Goal: Communication & Community: Answer question/provide support

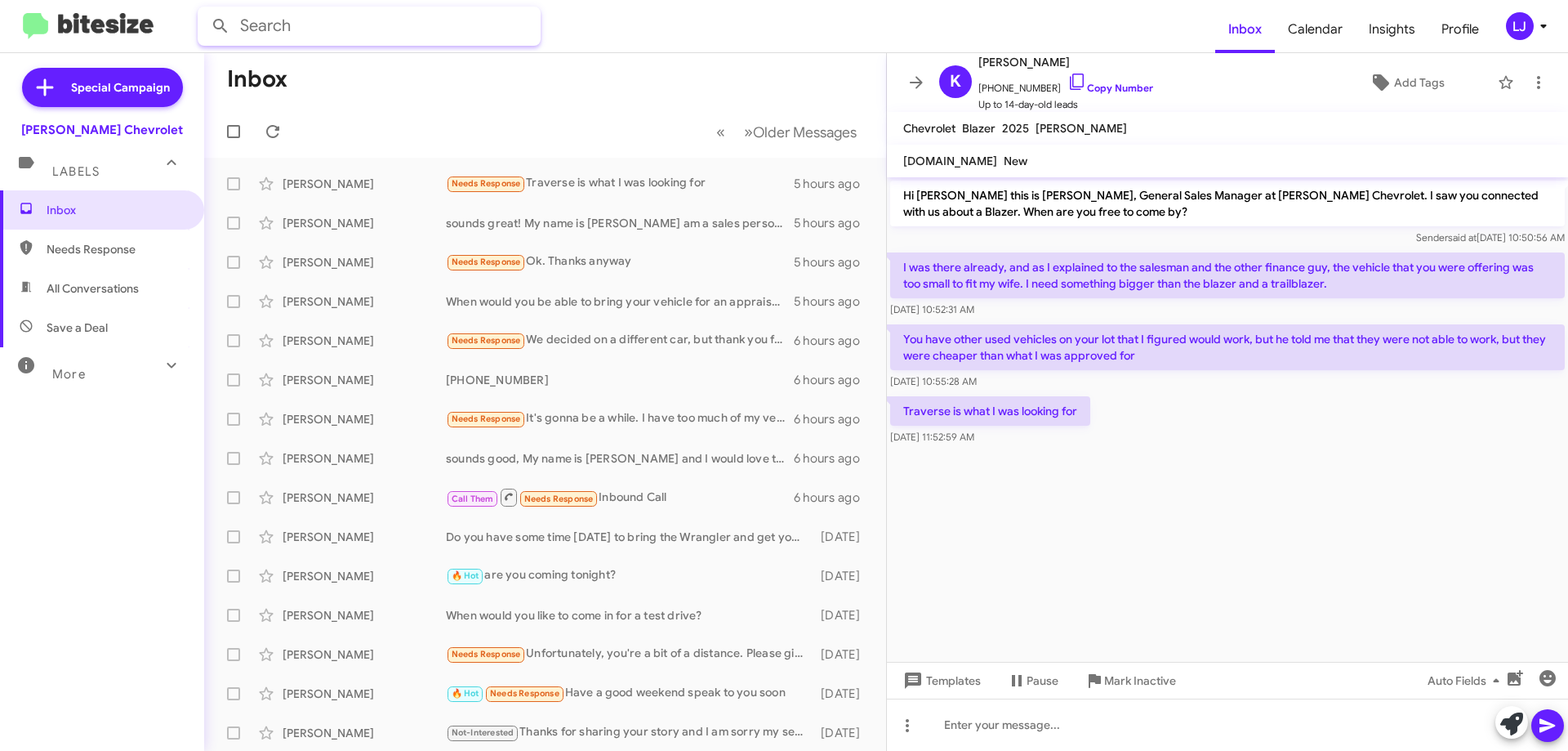
click at [329, 21] on input "text" at bounding box center [369, 25] width 343 height 40
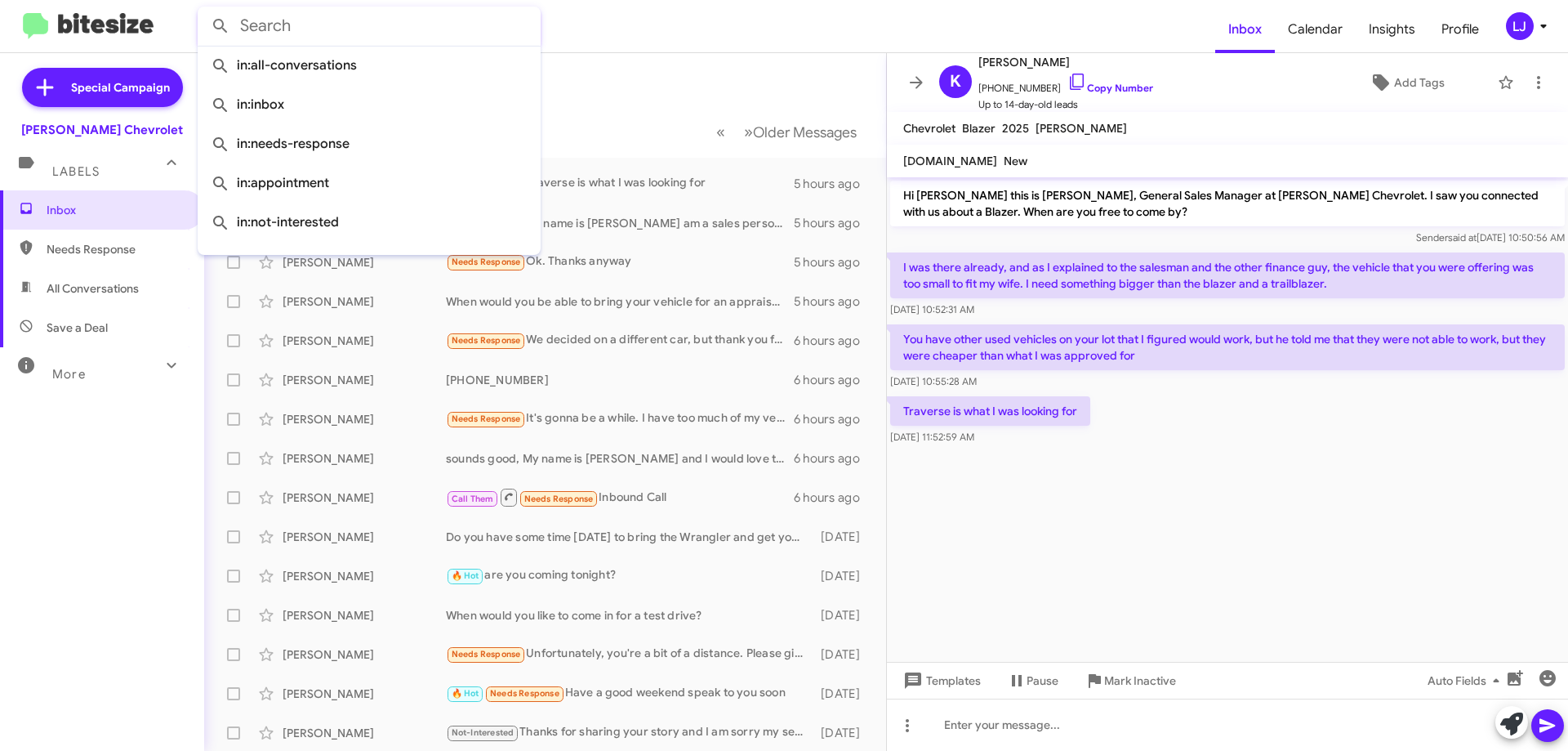
click at [293, 18] on input "text" at bounding box center [369, 25] width 343 height 40
paste input "(973) 864-0561"
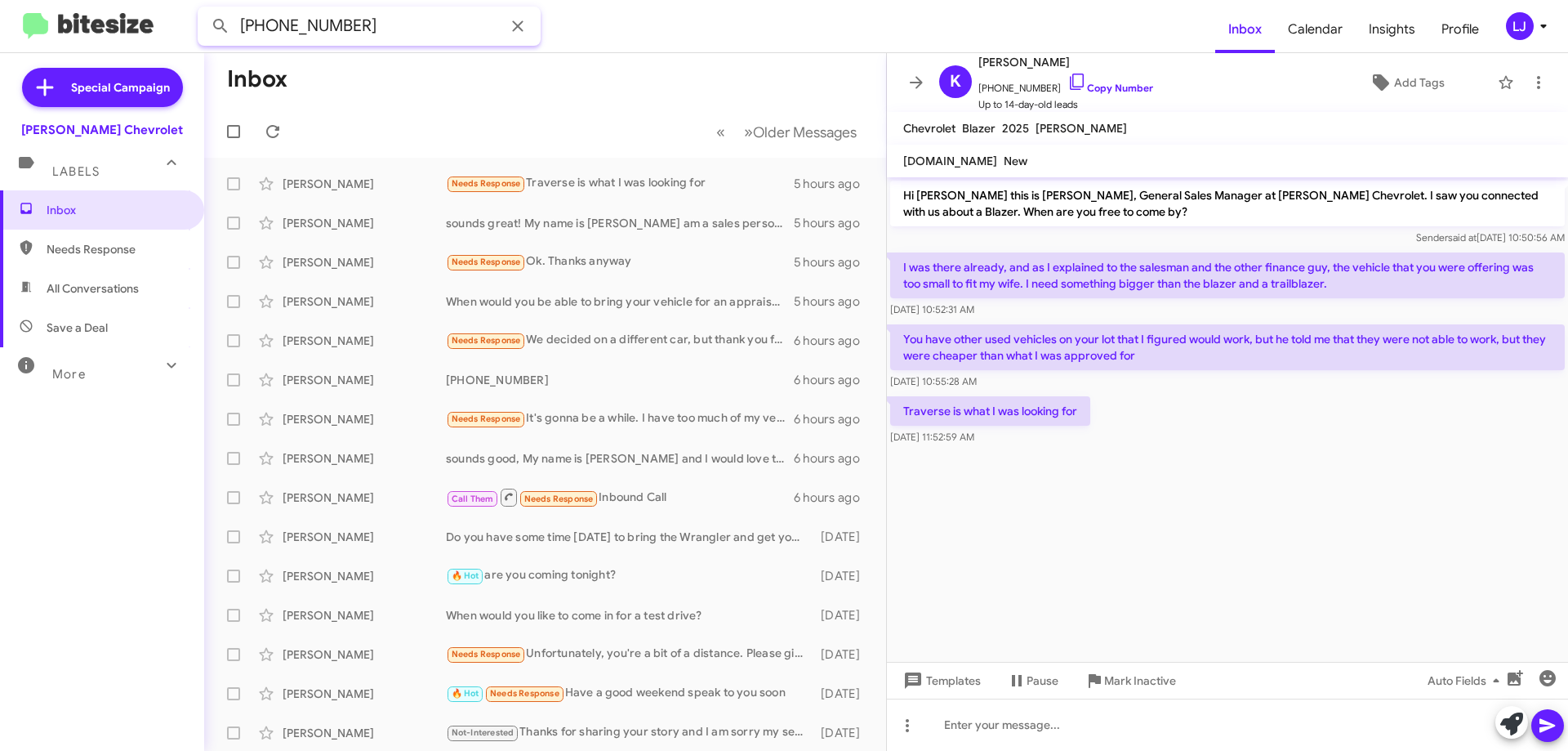
click at [399, 32] on input "(973) 864-0561" at bounding box center [369, 25] width 343 height 40
type input "(973) 864-0561"
click at [205, 10] on button at bounding box center [220, 25] width 32 height 32
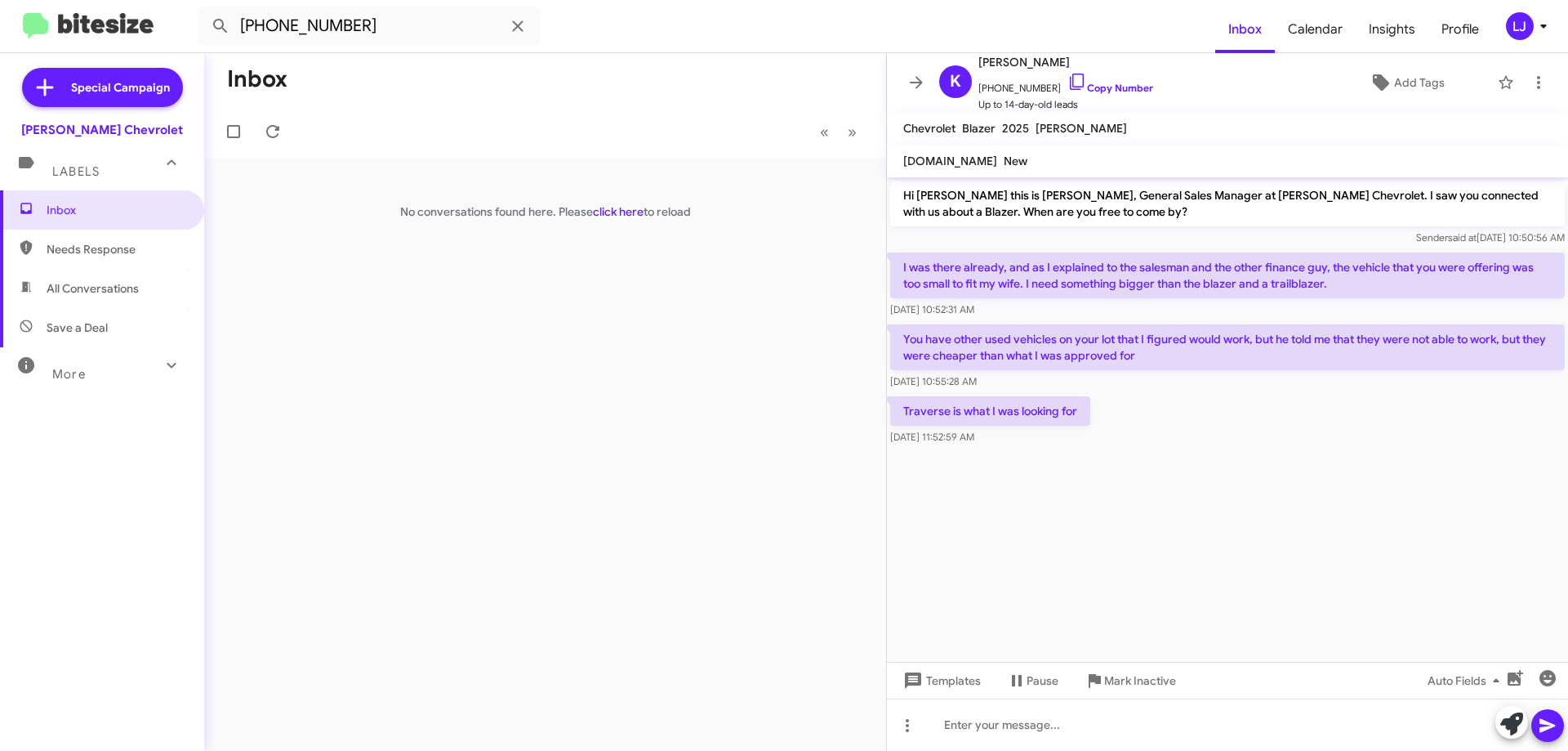
click at [1524, 23] on div "LJ" at bounding box center [1521, 26] width 28 height 28
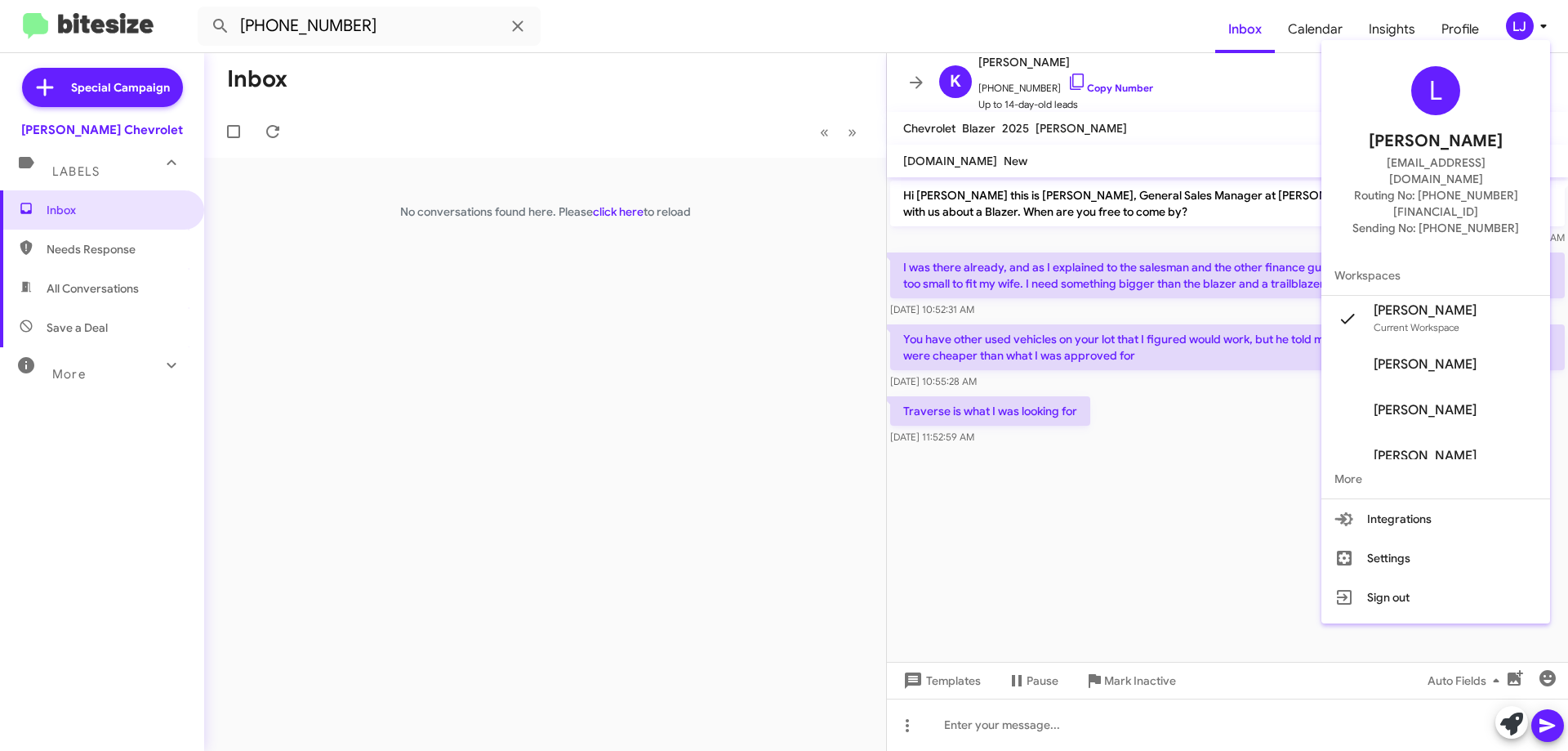
click at [1402, 392] on span "[PERSON_NAME]" at bounding box center [1435, 410] width 229 height 46
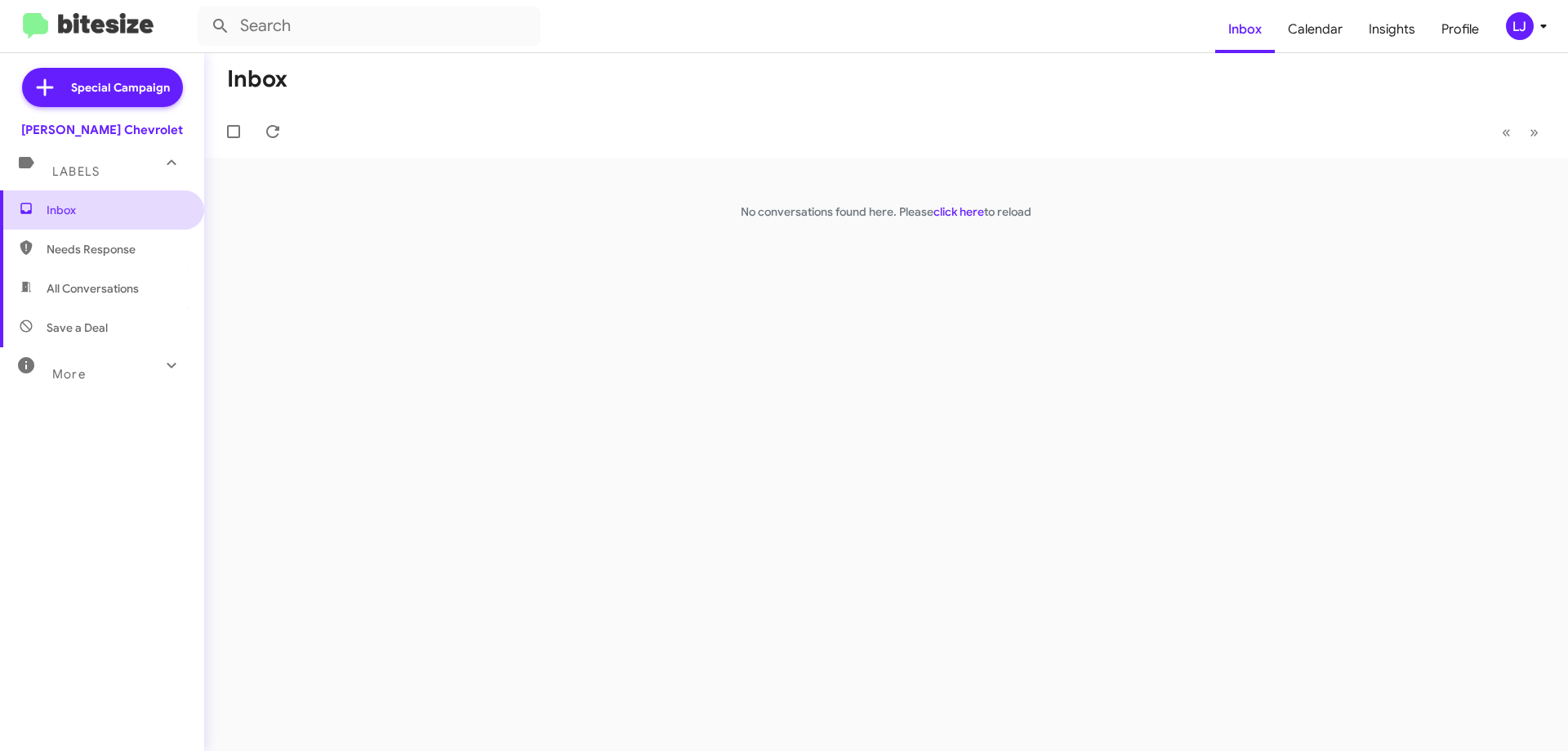
click at [111, 197] on span "Inbox" at bounding box center [102, 210] width 205 height 40
click at [953, 208] on link "click here" at bounding box center [960, 212] width 51 height 15
click at [67, 174] on span "Labels" at bounding box center [76, 171] width 47 height 15
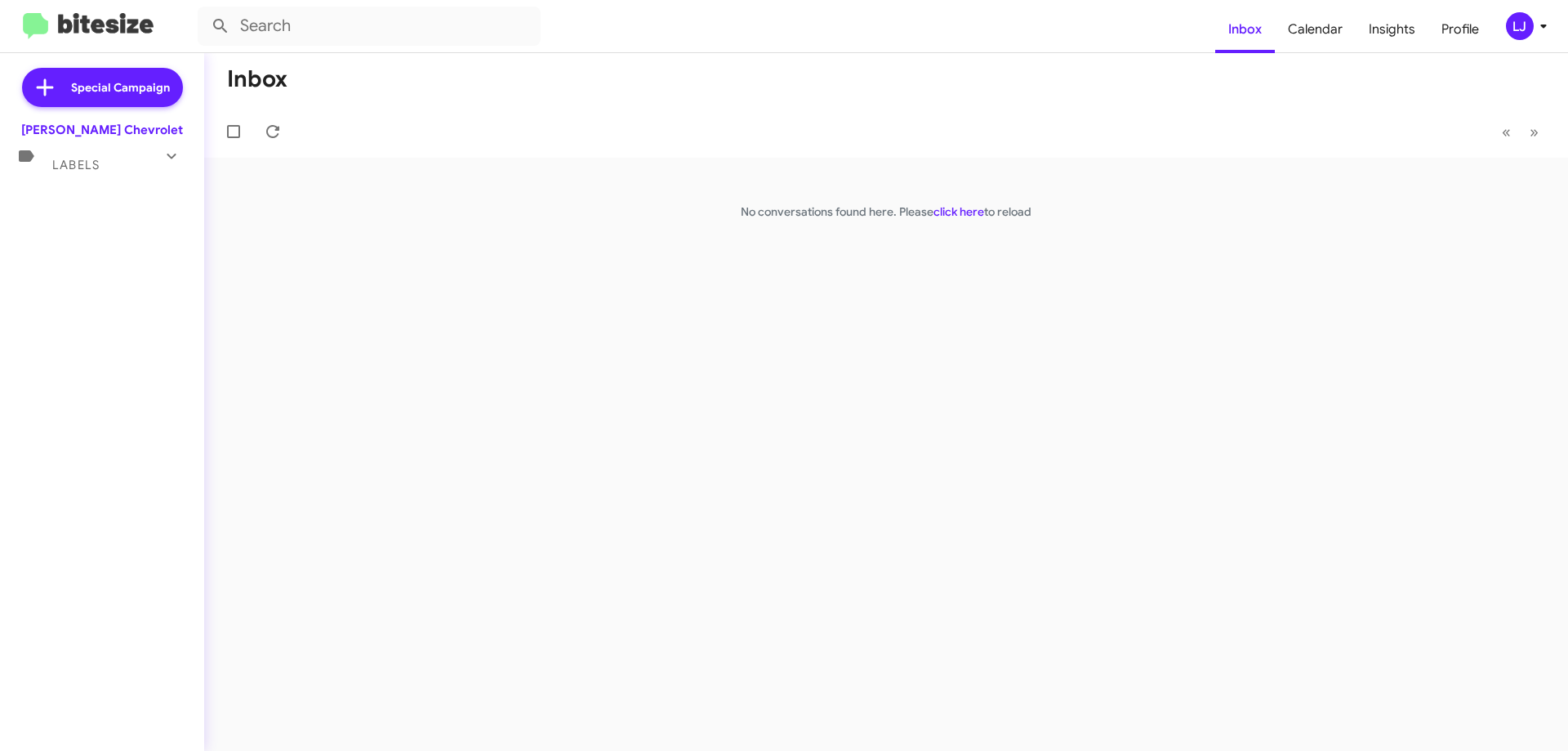
click at [68, 170] on span "Labels" at bounding box center [76, 165] width 47 height 15
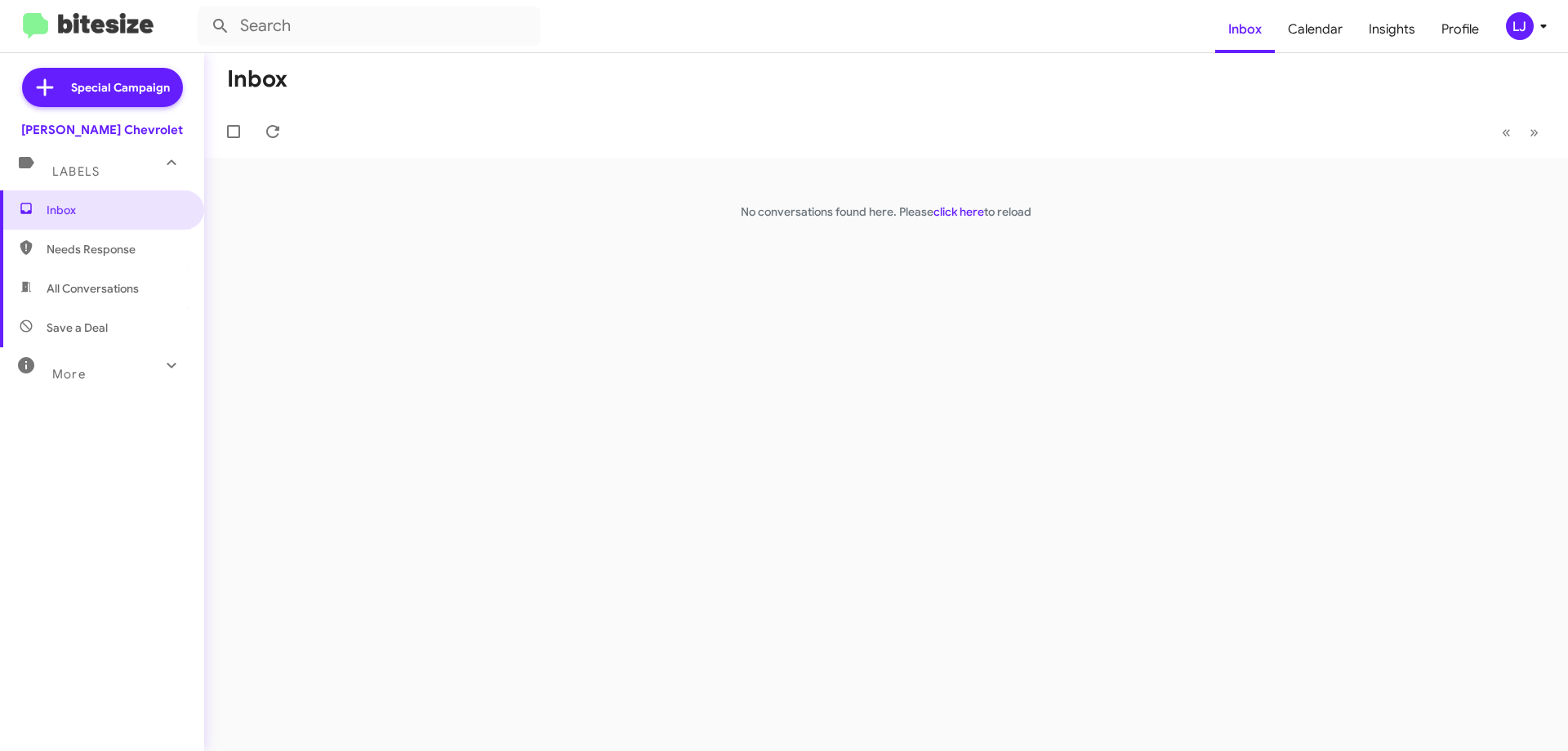
click at [73, 264] on span "Needs Response" at bounding box center [102, 249] width 205 height 40
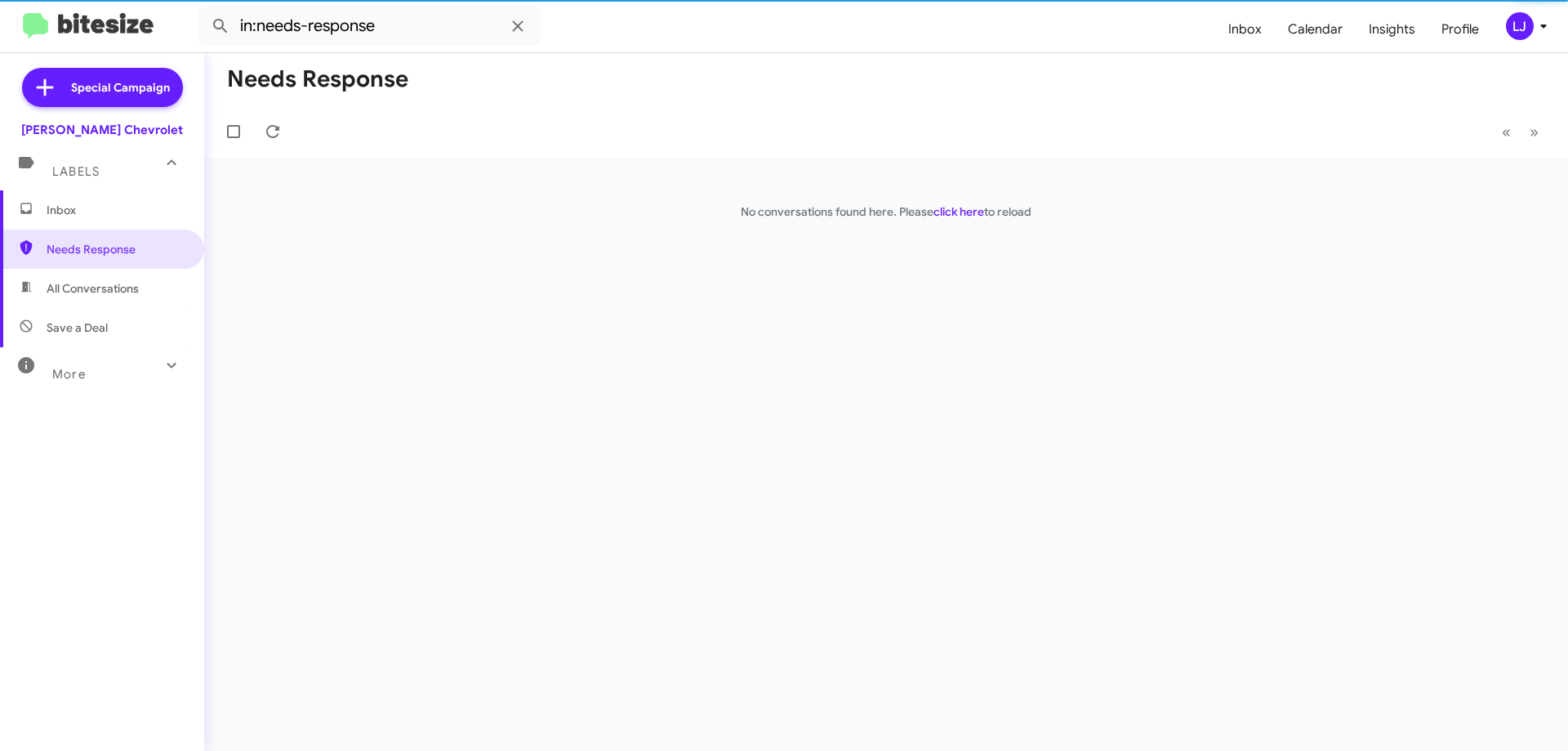
click at [81, 287] on span "All Conversations" at bounding box center [92, 288] width 92 height 17
type input "in:all-conversations"
click at [104, 214] on span "Inbox" at bounding box center [116, 210] width 139 height 17
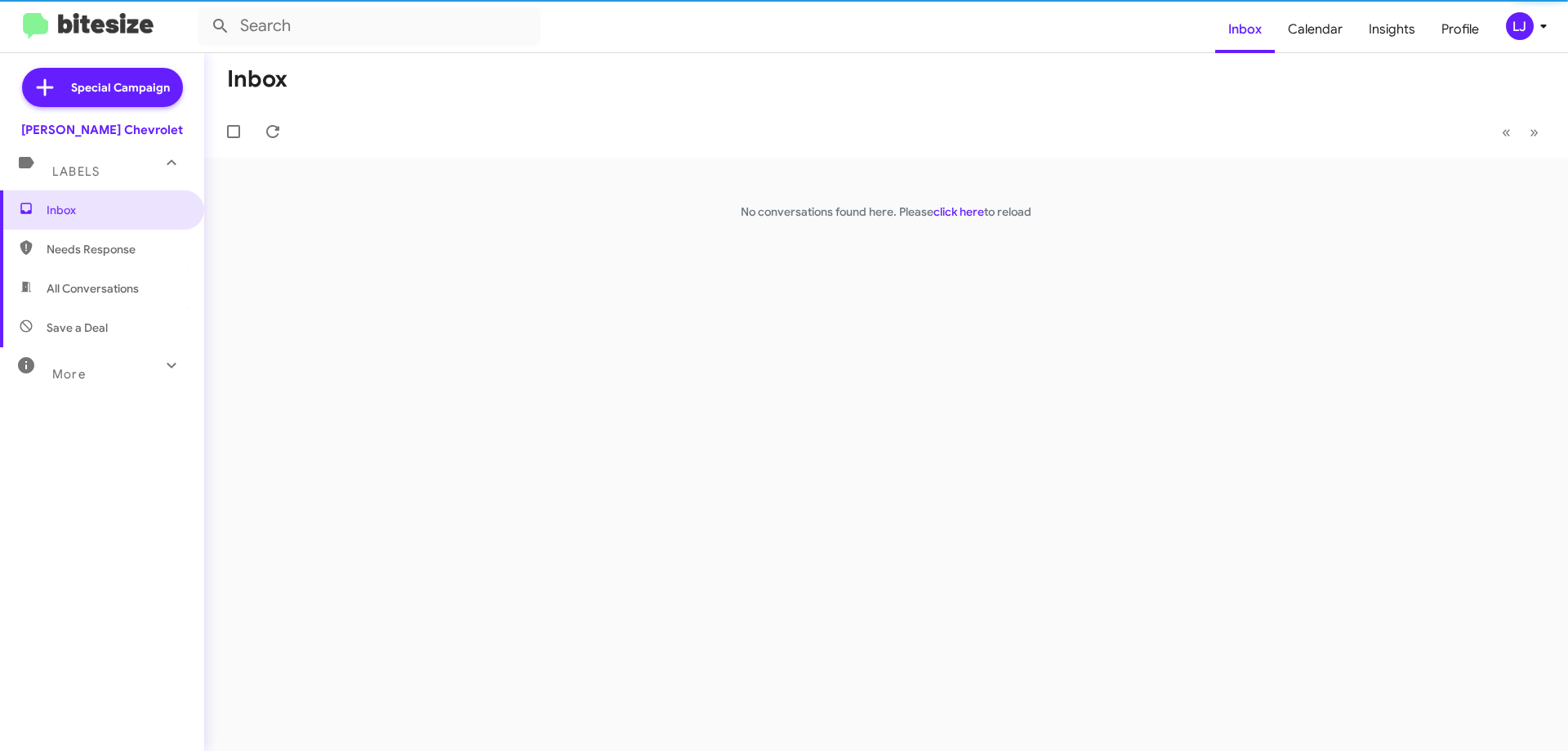
click at [1535, 25] on icon at bounding box center [1543, 26] width 19 height 19
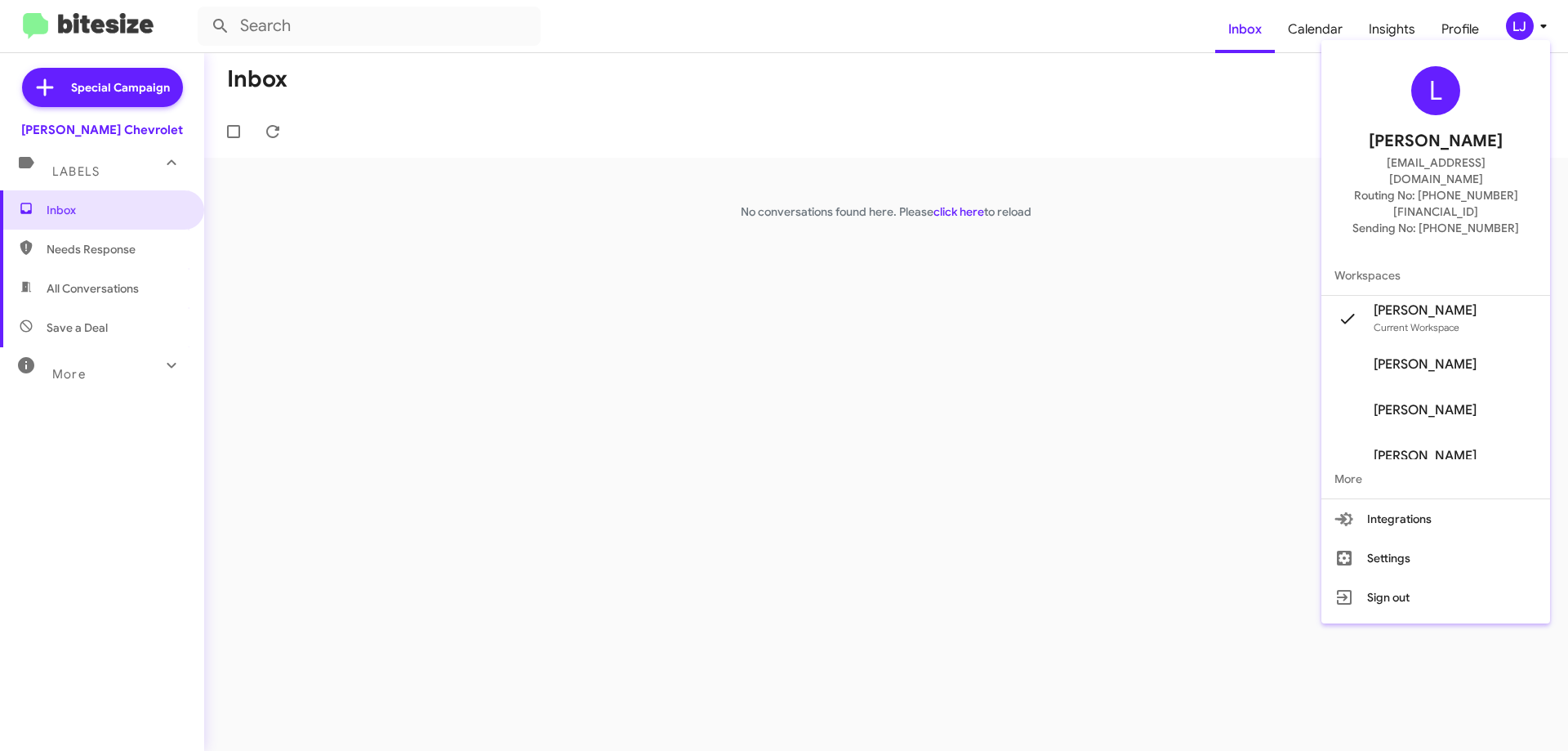
click at [1467, 343] on span "[PERSON_NAME]" at bounding box center [1435, 365] width 229 height 46
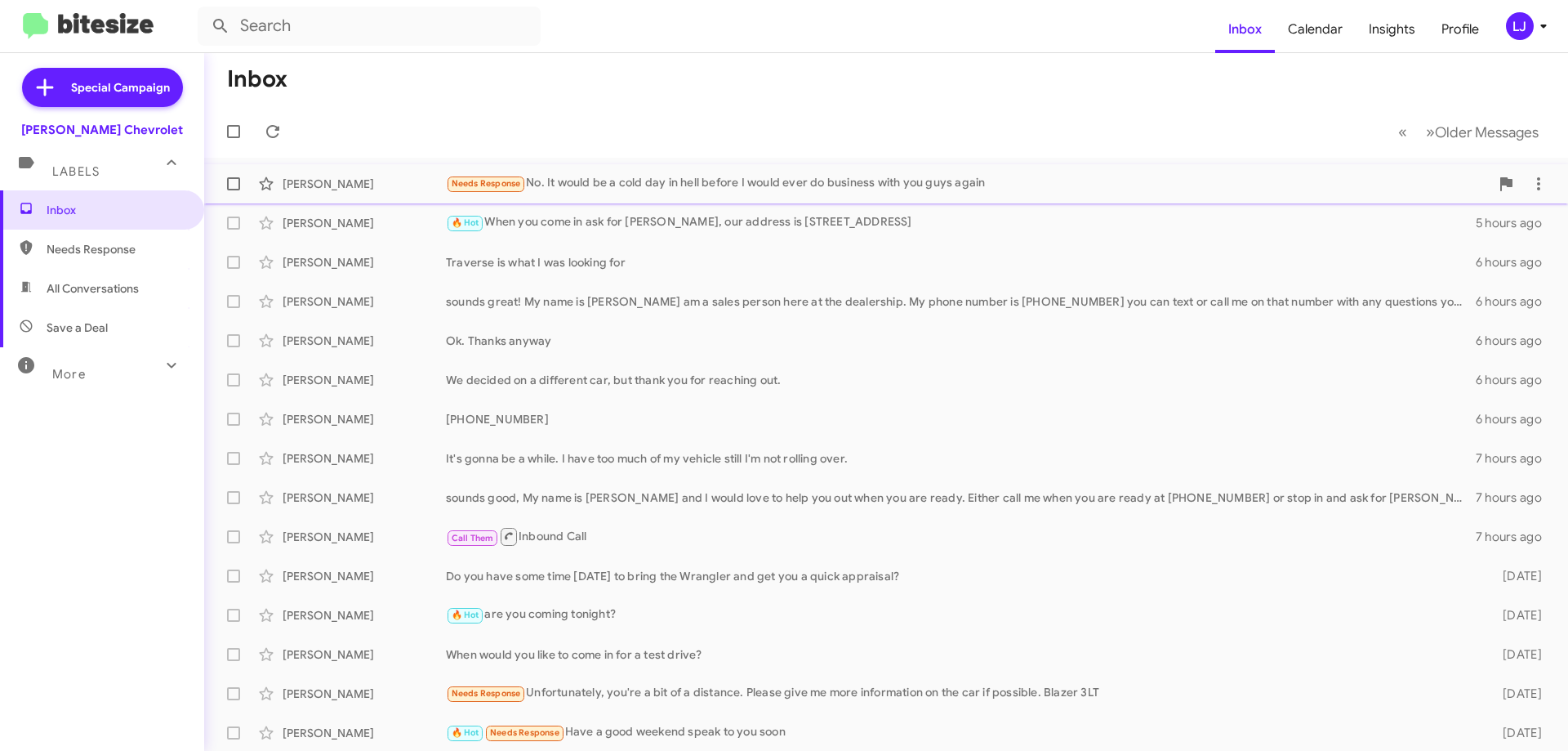
click at [598, 179] on div "Needs Response No. It would be a cold day in hell before I would ever do busine…" at bounding box center [967, 183] width 1044 height 18
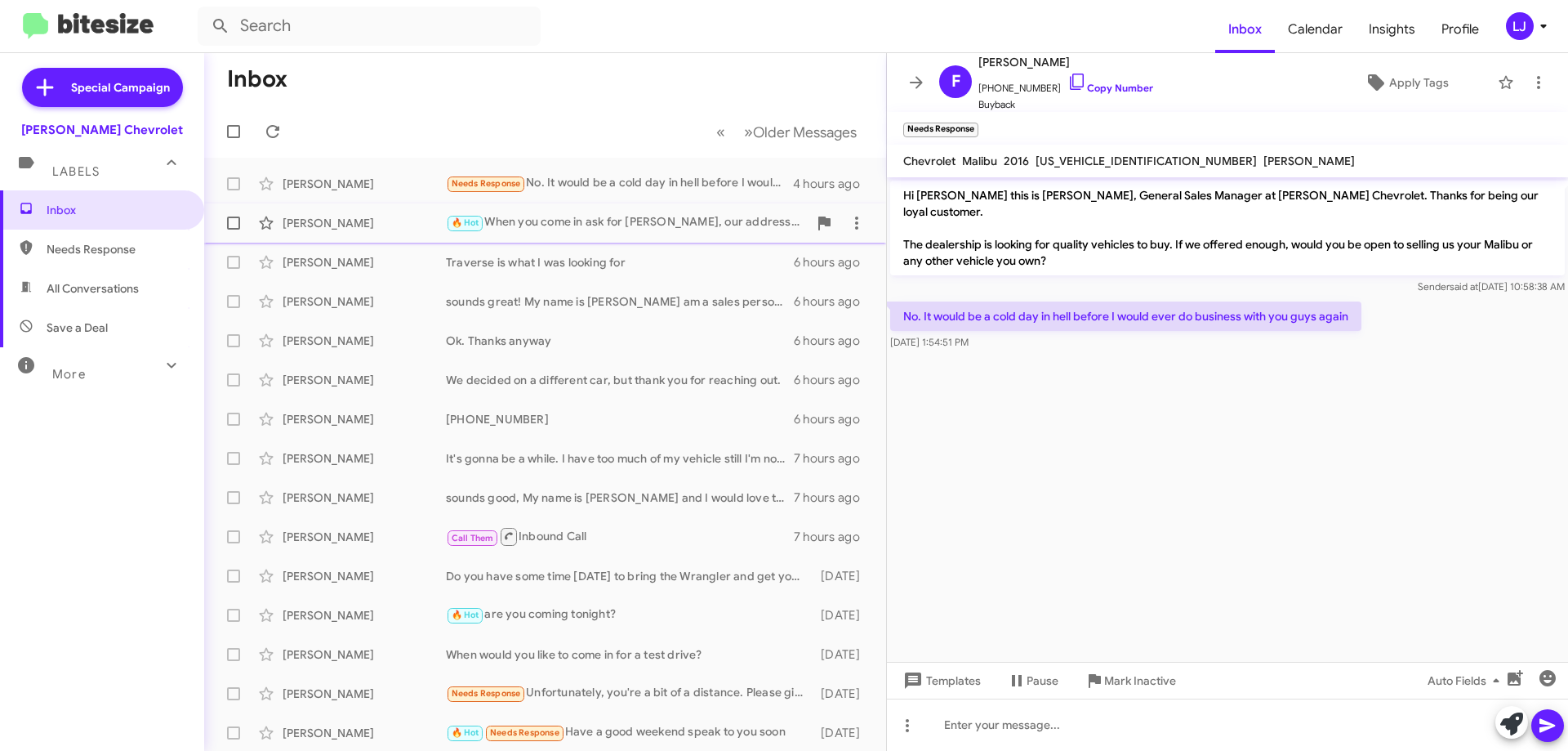
click at [606, 225] on div "🔥 Hot When you come in ask for Luis, our address is 1 us 46 Dover nj 07801" at bounding box center [627, 222] width 362 height 18
